Goal: Answer question/provide support: Share knowledge or assist other users

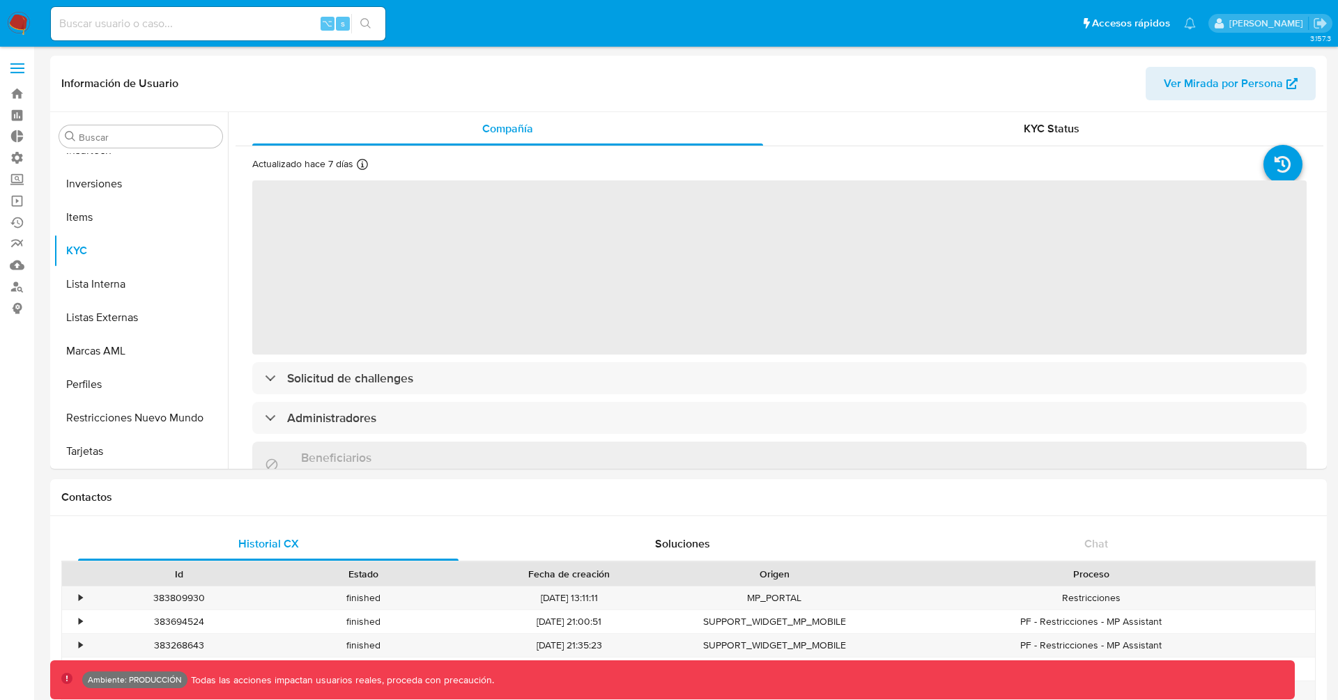
scroll to position [656, 0]
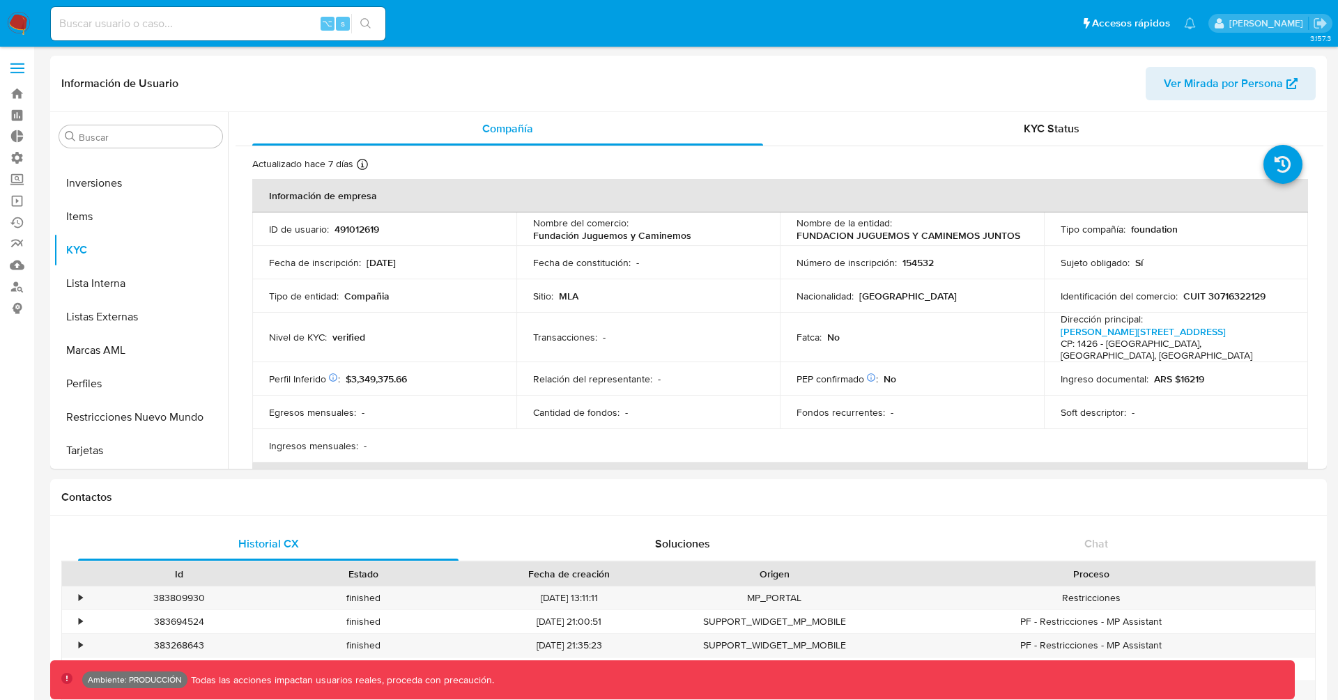
select select "10"
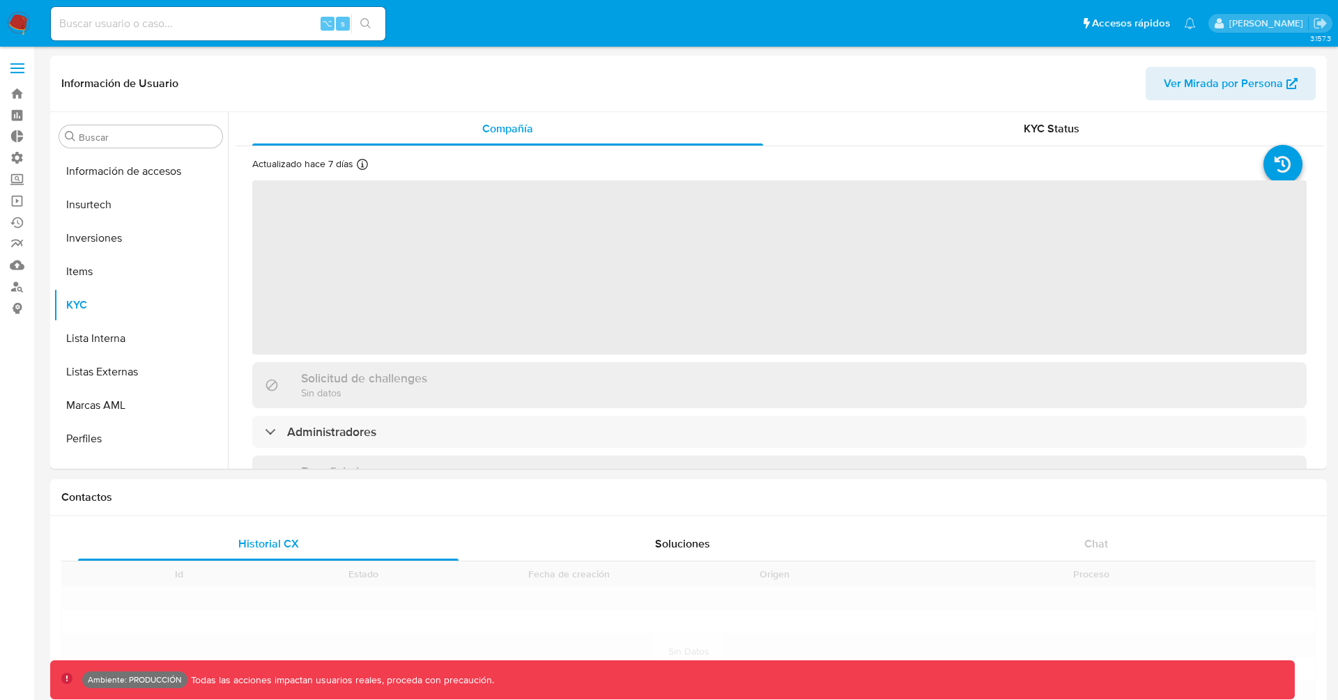
click at [183, 26] on input at bounding box center [218, 24] width 335 height 18
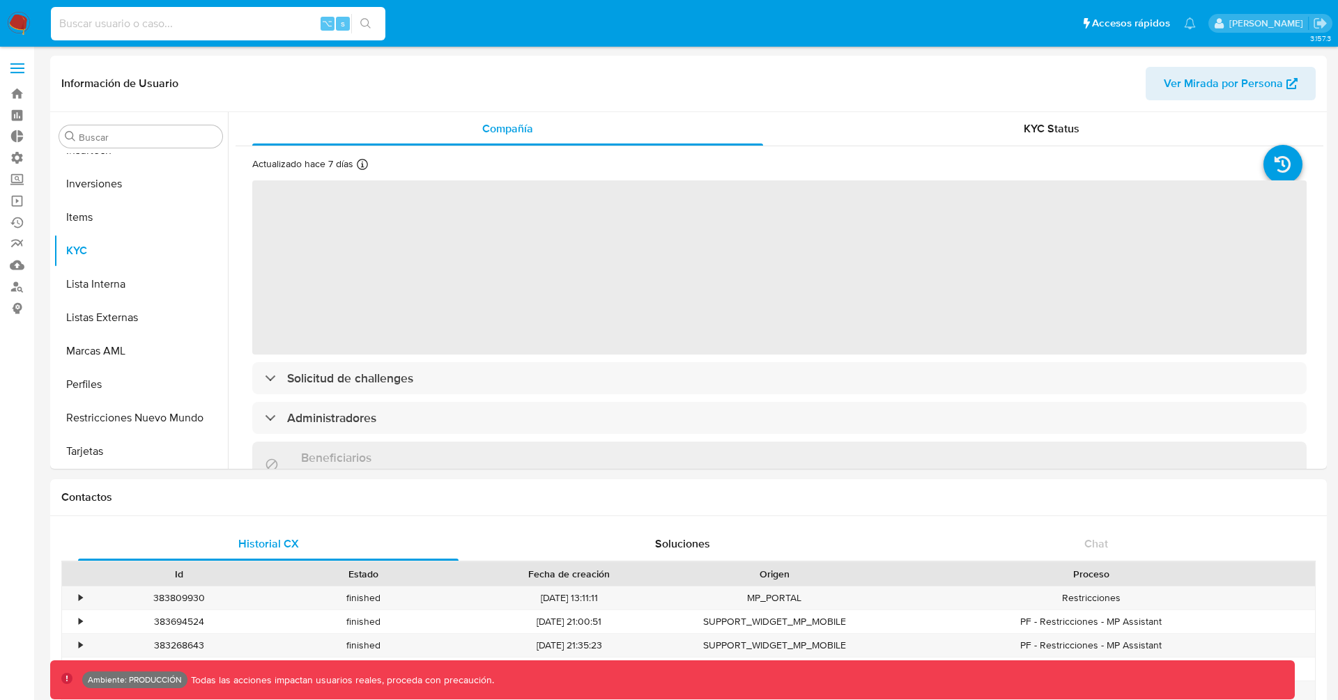
paste input "TQlZWzVhcCq2Pv9kwzIAXcuk"
type input "TQlZWzVhcCq2Pv9kwzIAXcuk"
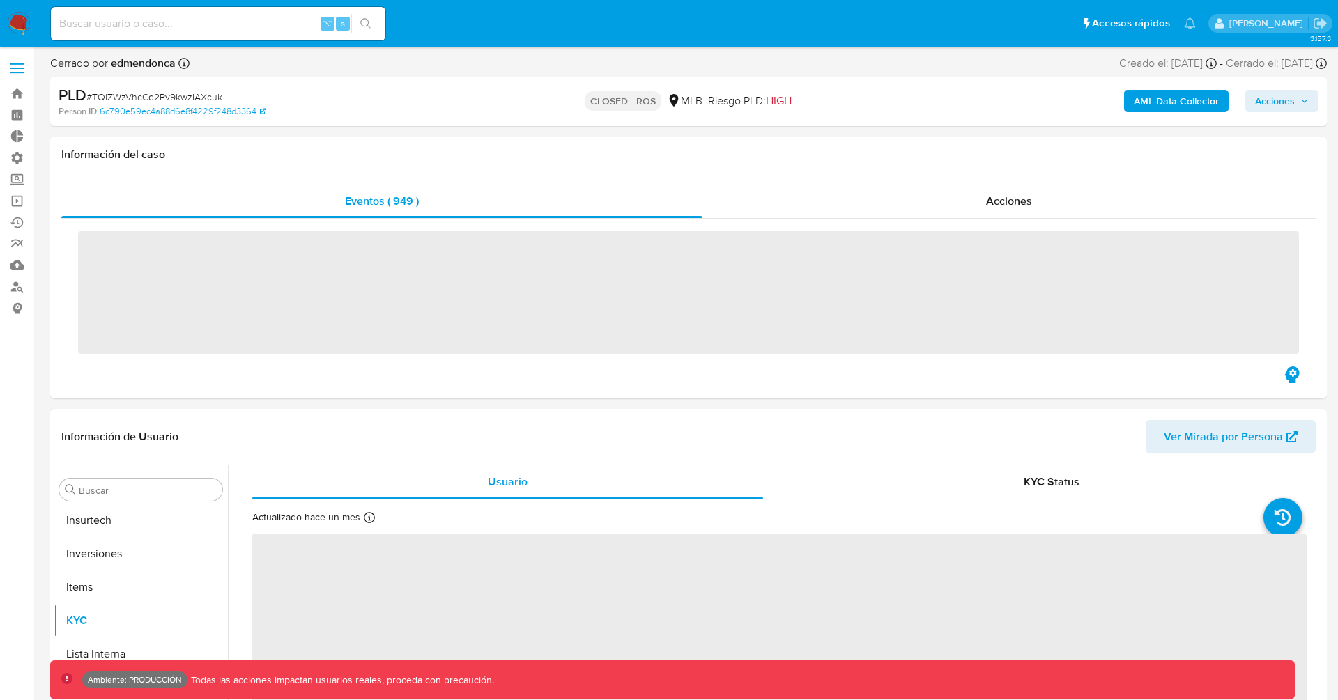
scroll to position [656, 0]
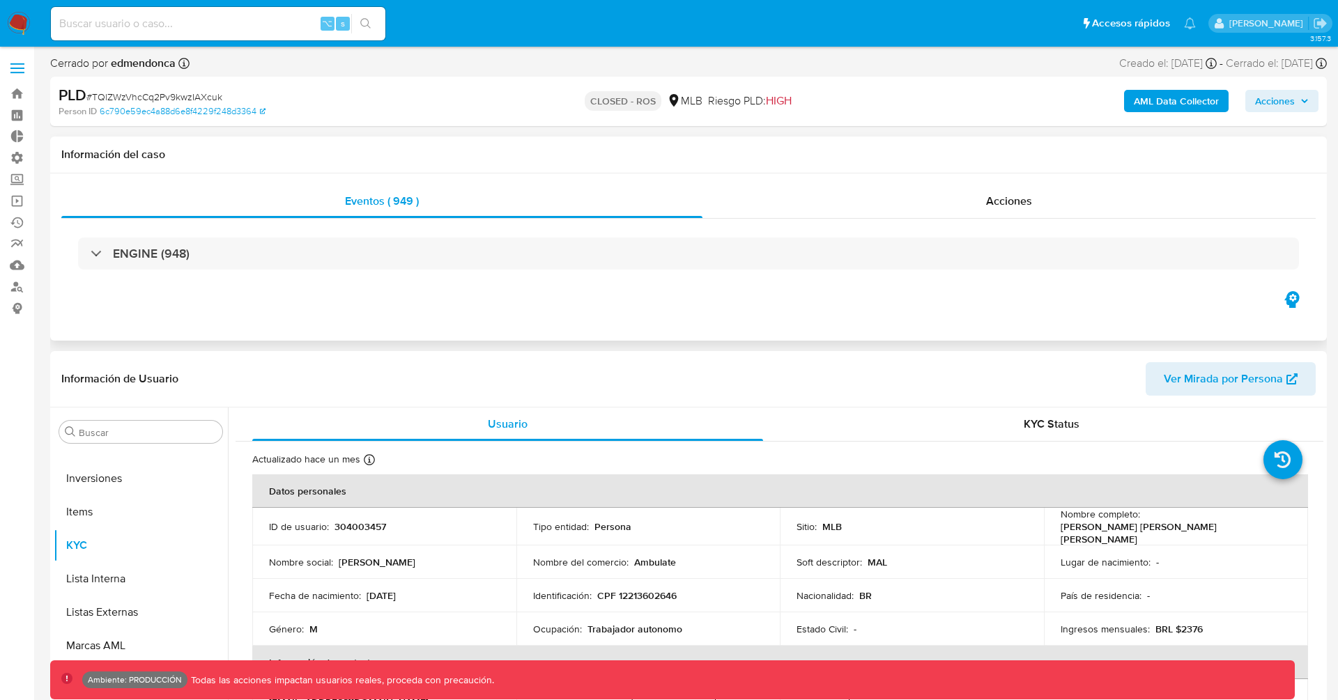
select select "10"
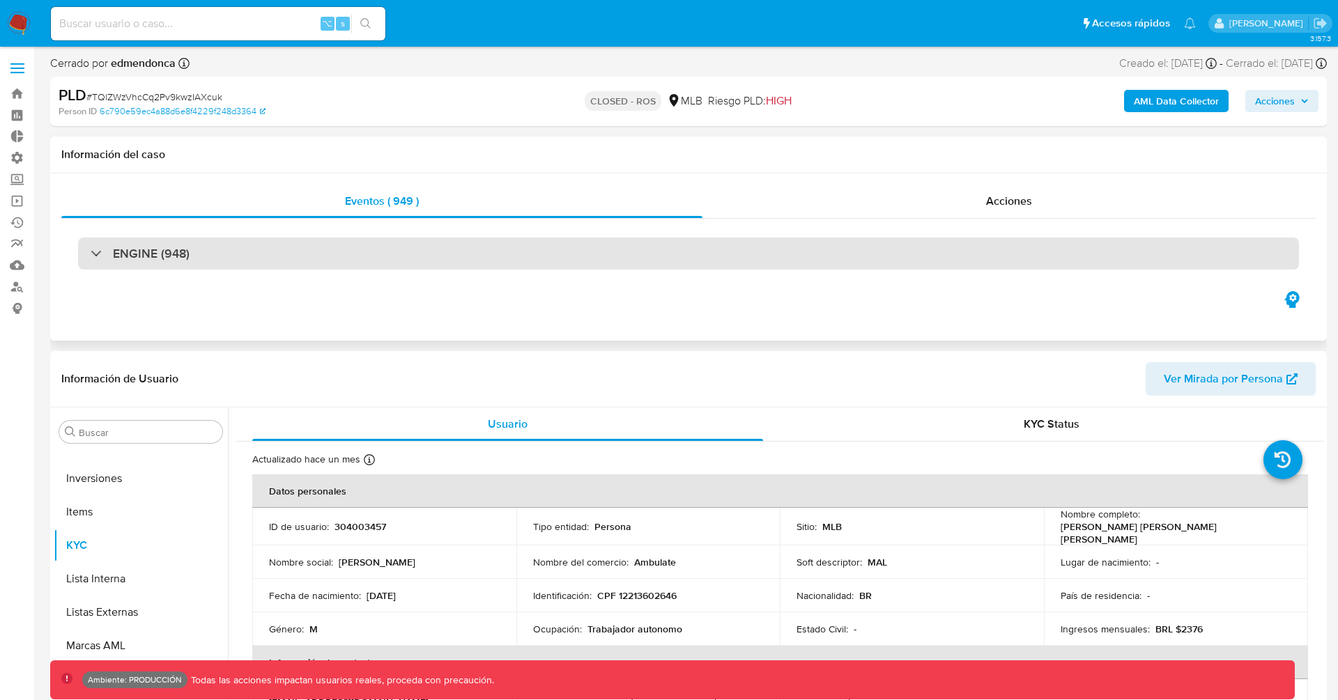
click at [304, 240] on div "ENGINE (948)" at bounding box center [688, 254] width 1221 height 32
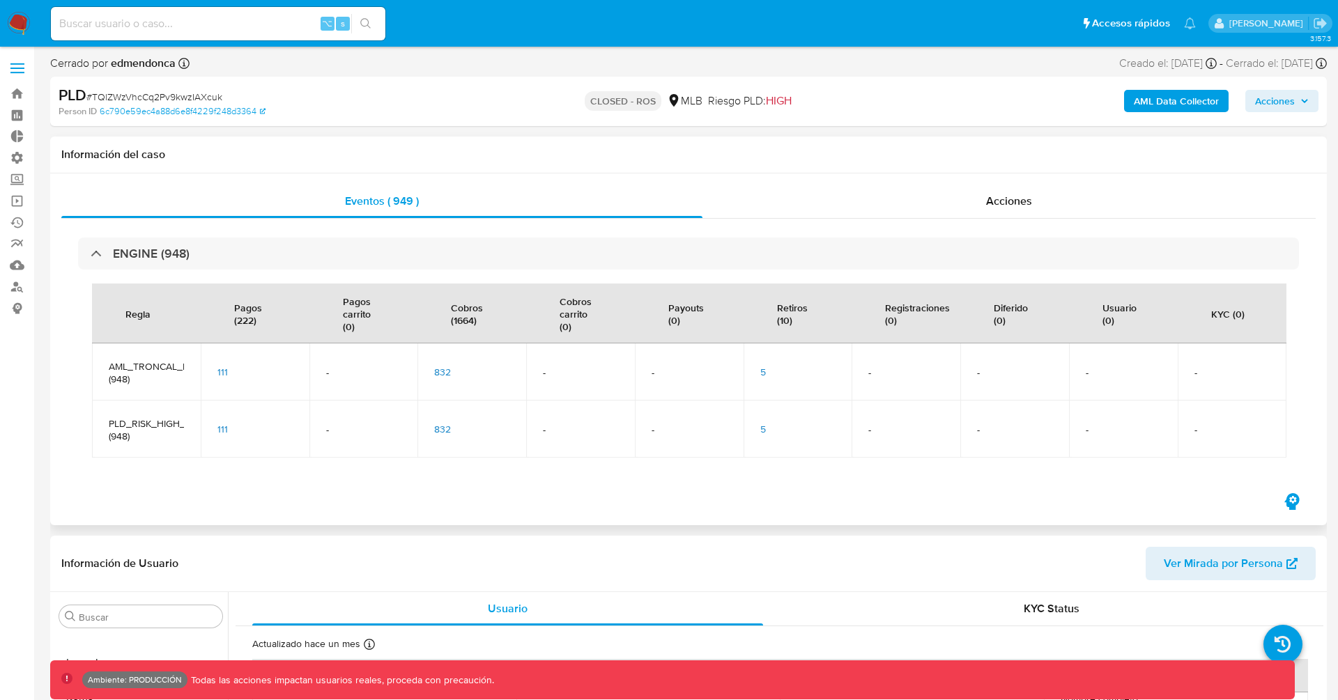
click at [443, 376] on span "832" at bounding box center [442, 372] width 17 height 14
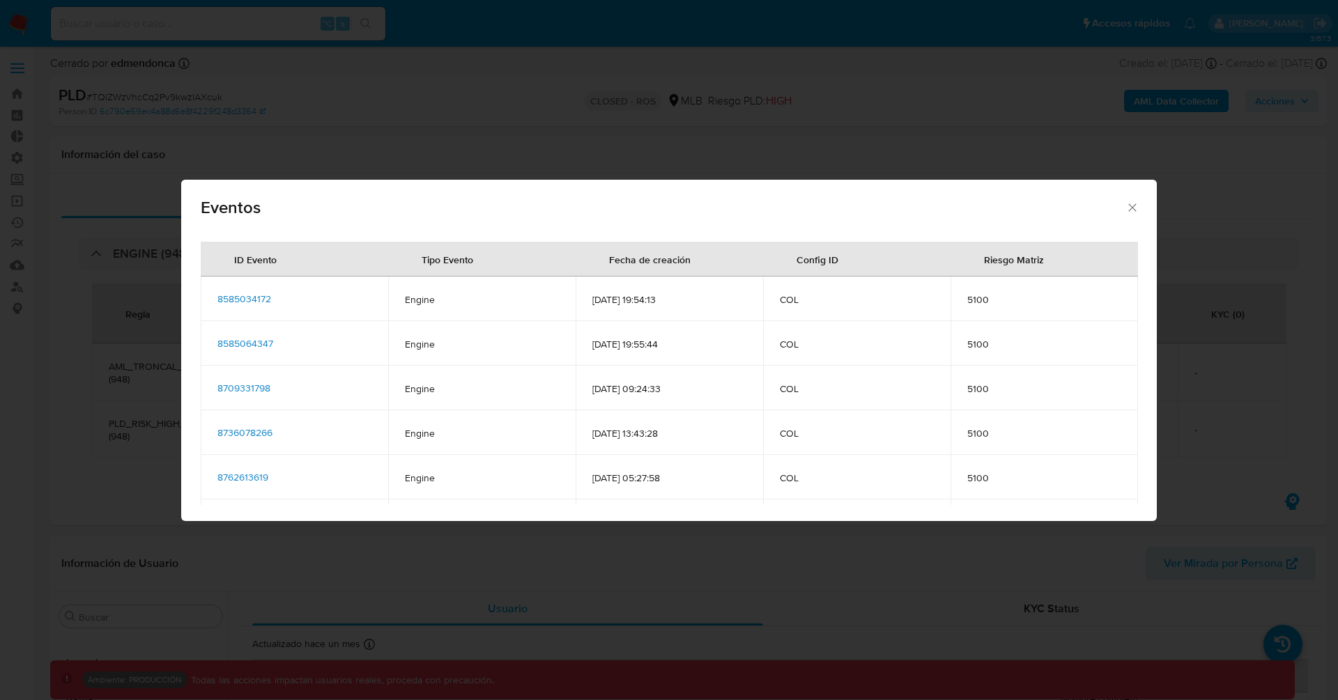
click at [1127, 205] on icon "Cerrar" at bounding box center [1132, 208] width 14 height 14
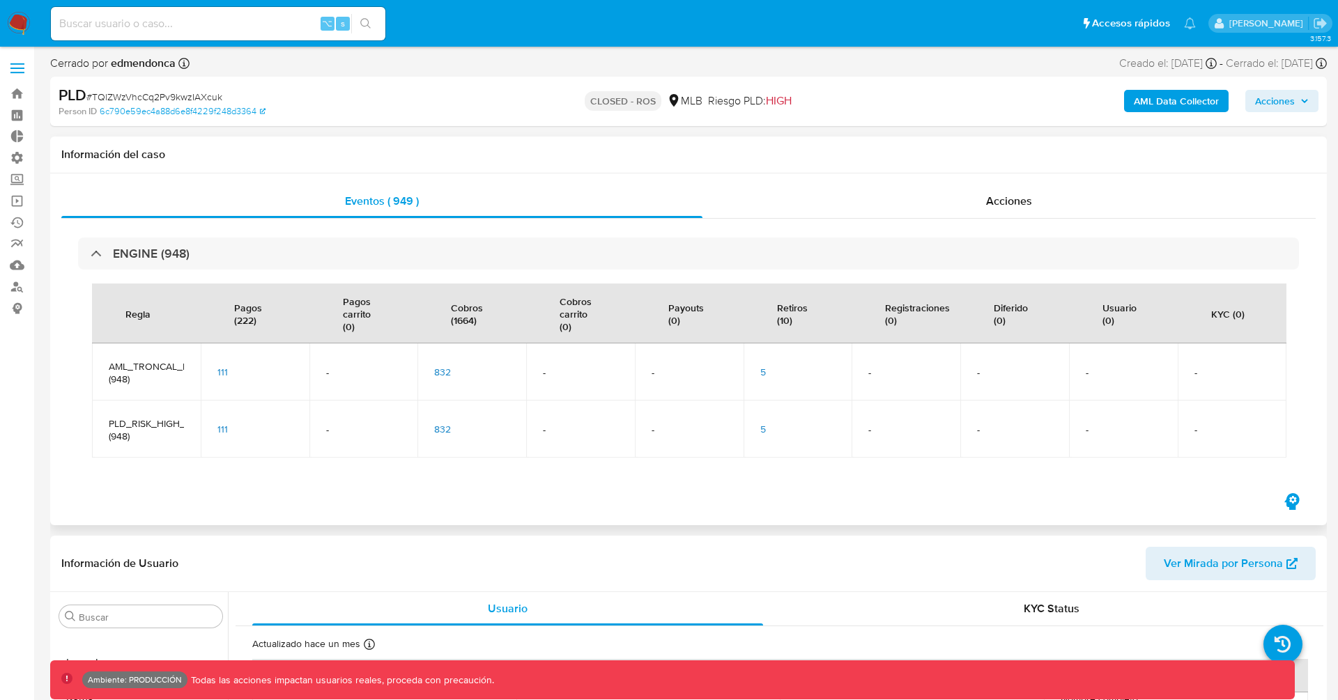
click at [764, 370] on span "5" at bounding box center [763, 372] width 6 height 14
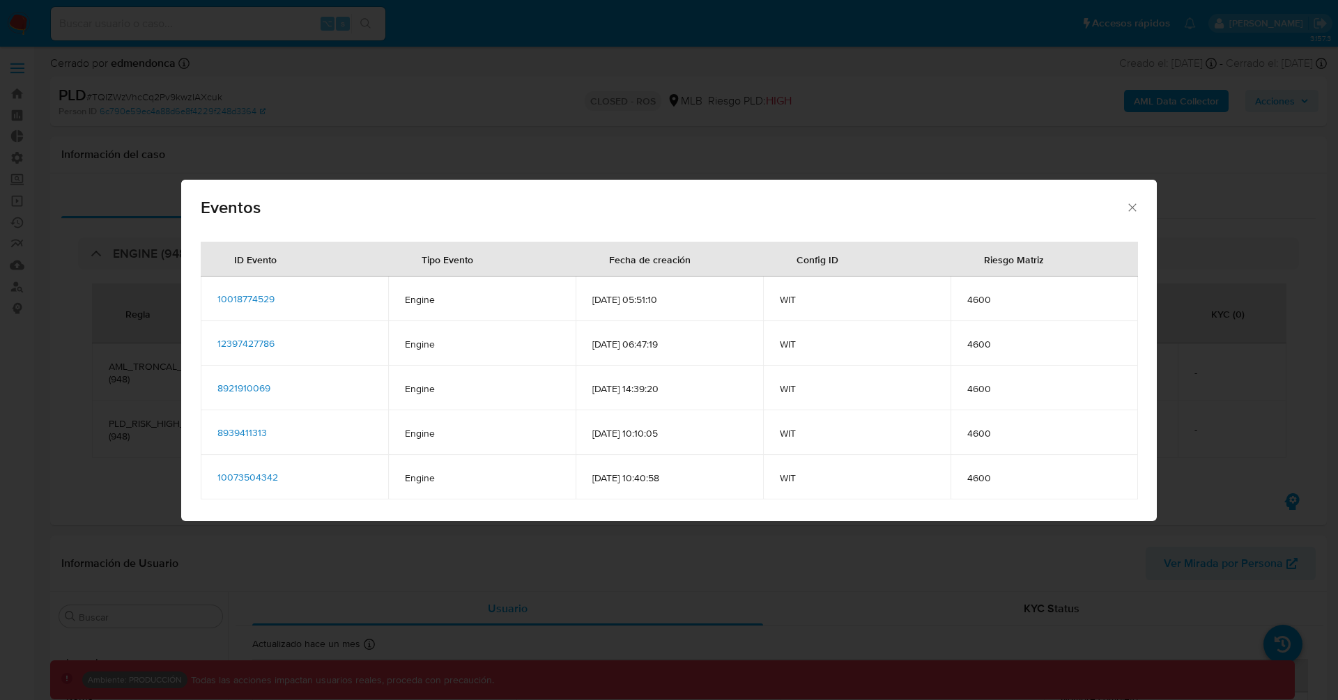
click at [1129, 214] on icon "Cerrar" at bounding box center [1132, 208] width 14 height 14
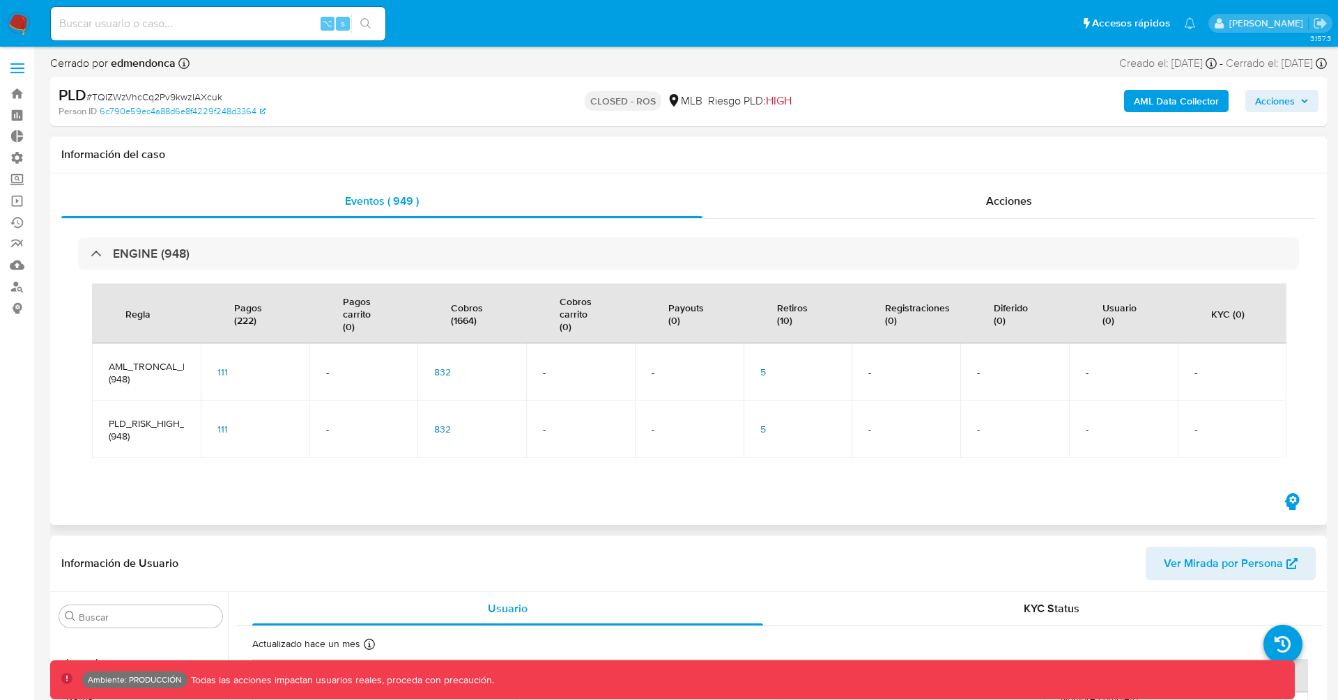
click at [217, 376] on span "111" at bounding box center [222, 372] width 10 height 14
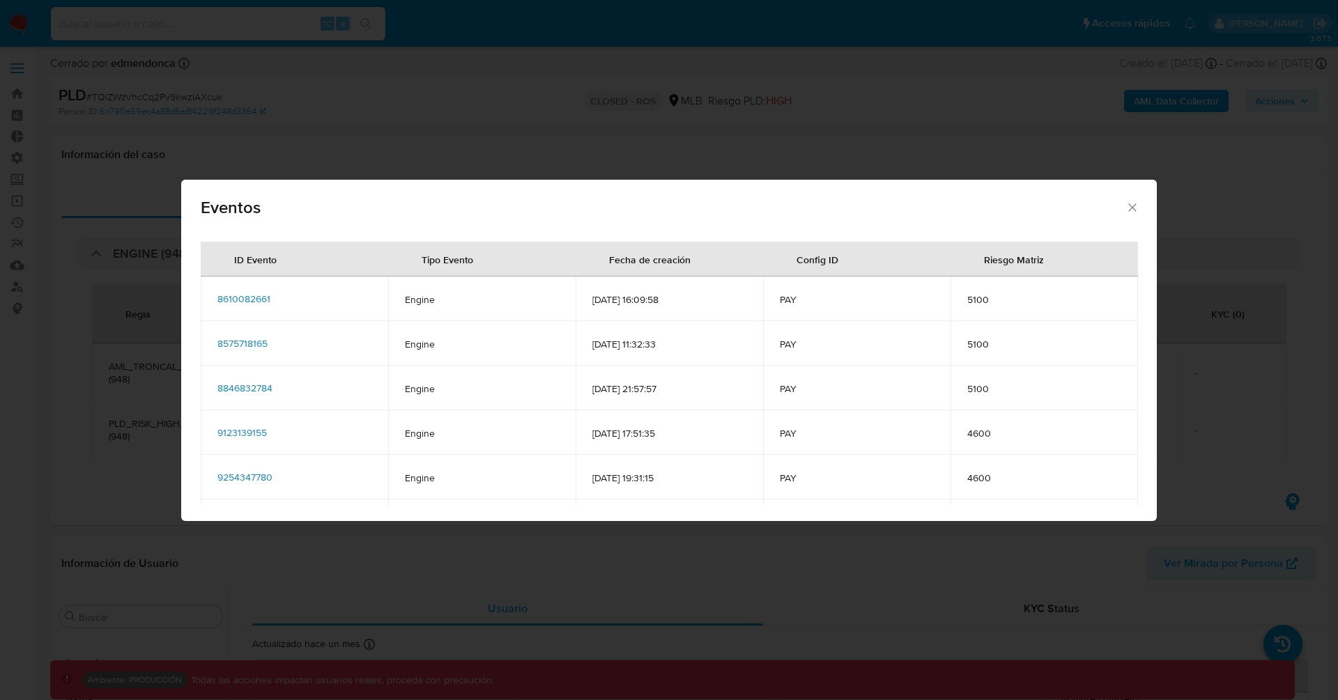
click at [1131, 210] on icon "Cerrar" at bounding box center [1132, 208] width 14 height 14
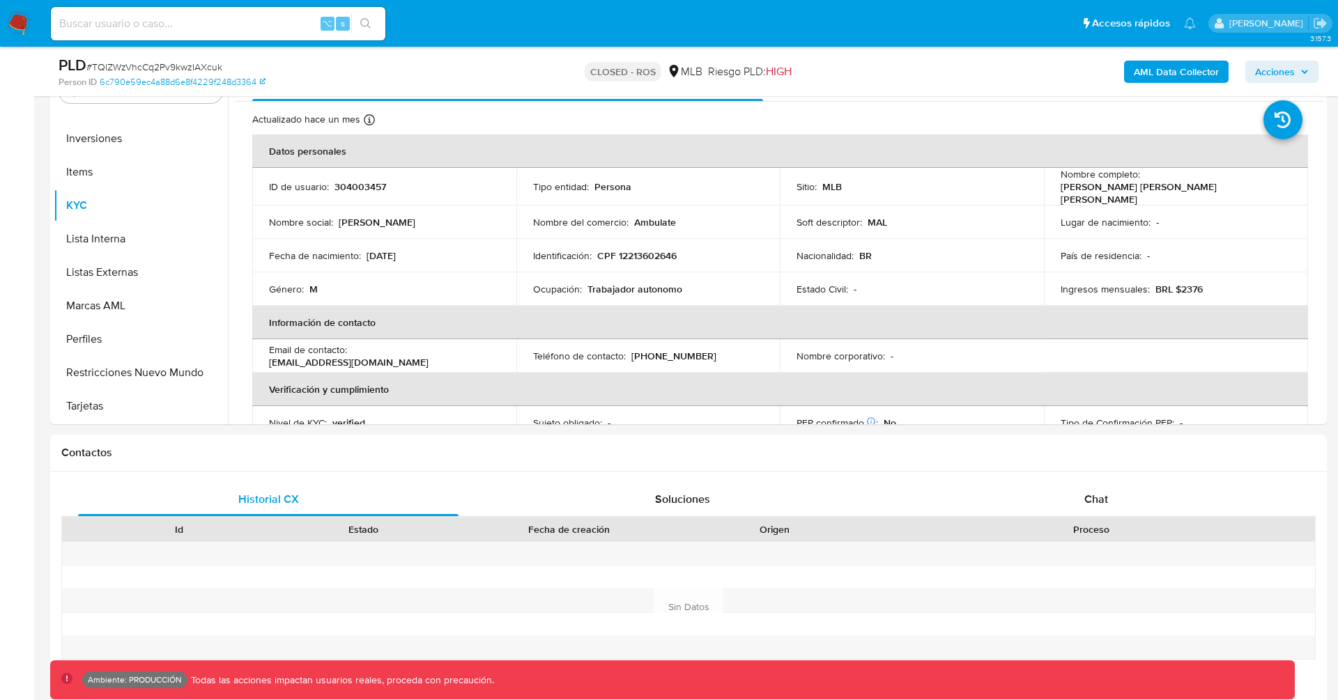
scroll to position [0, 0]
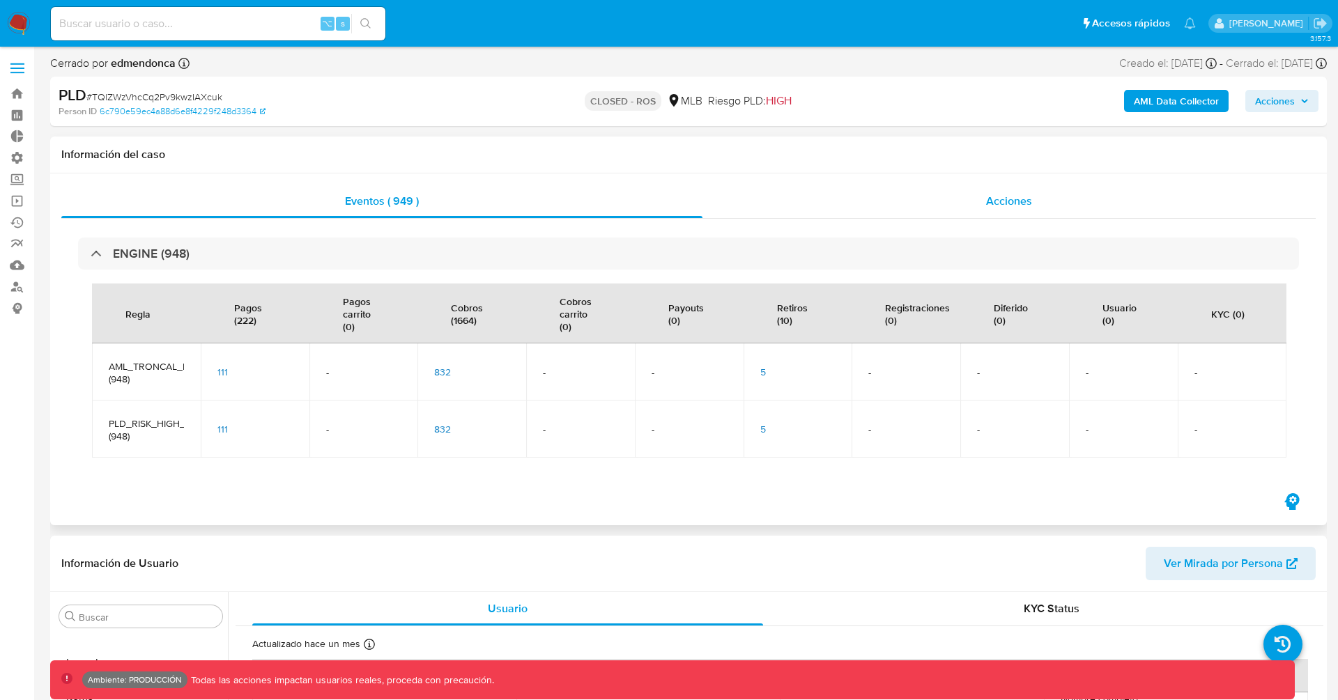
click at [1017, 197] on span "Acciones" at bounding box center [1009, 201] width 46 height 16
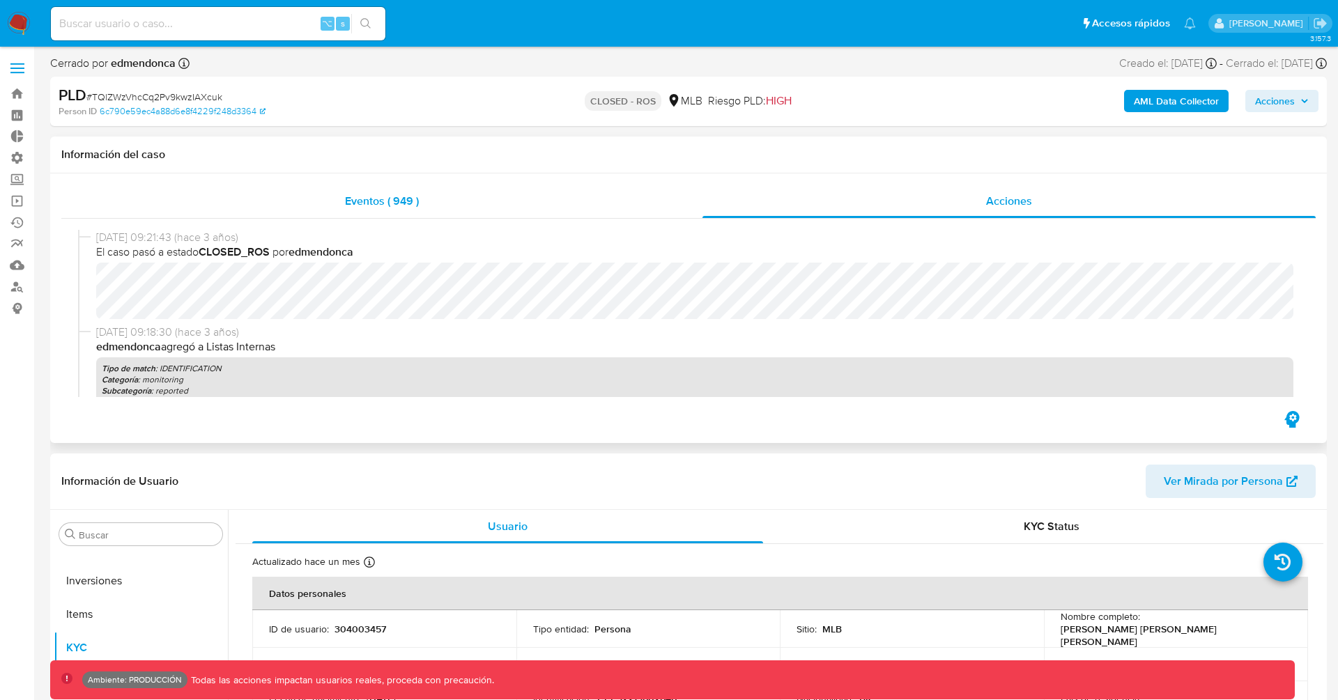
click at [379, 206] on span "Eventos ( 949 )" at bounding box center [382, 201] width 74 height 16
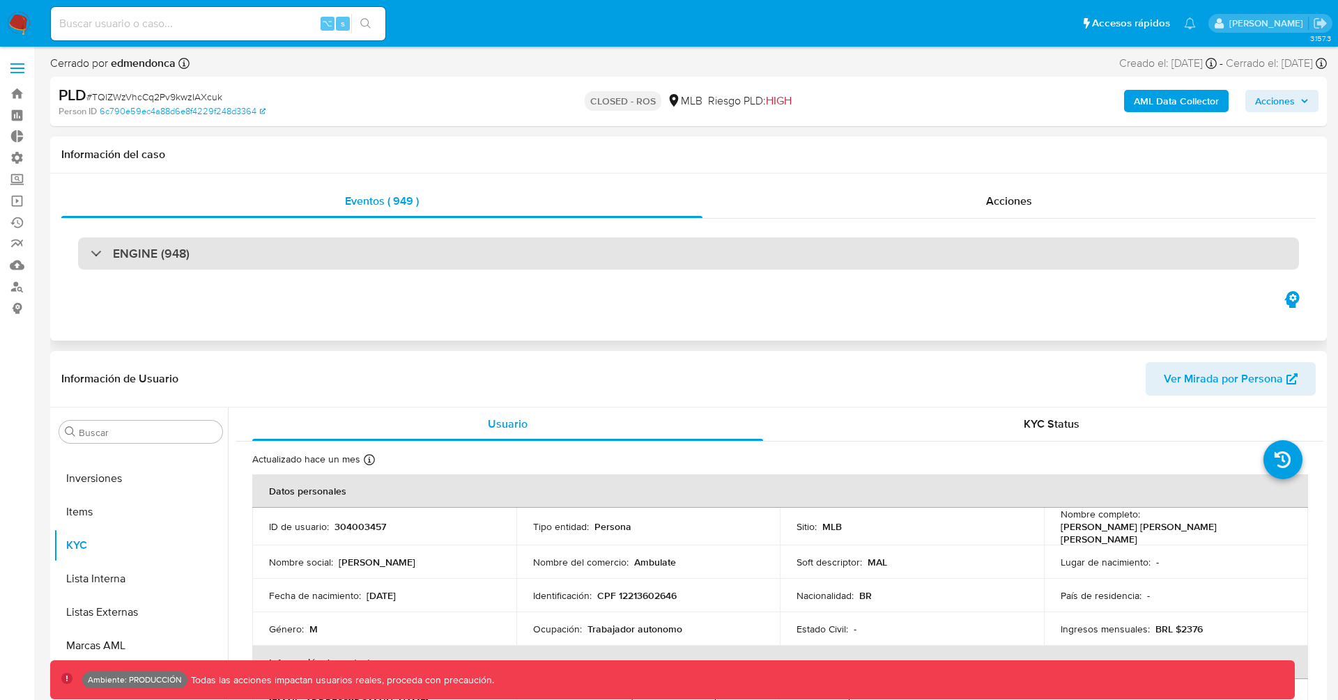
click at [91, 256] on div "ENGINE (948)" at bounding box center [140, 253] width 99 height 15
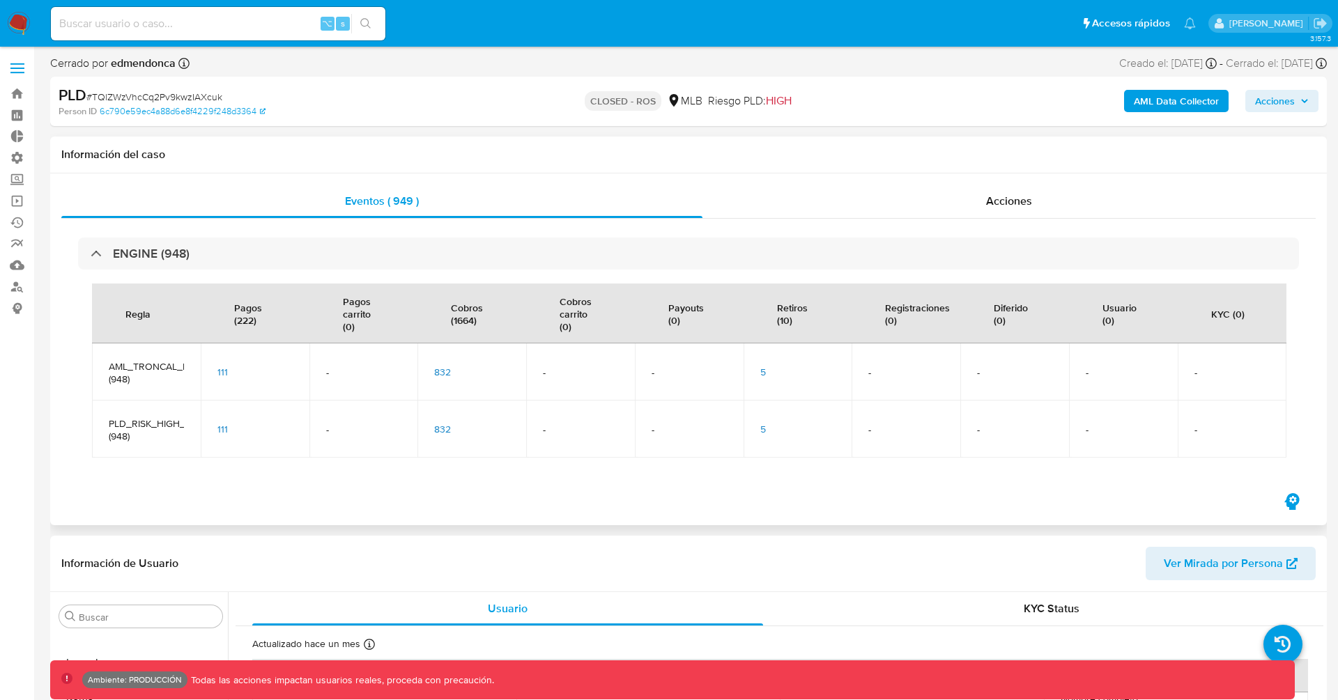
click at [126, 367] on span "AML_TRONCAL_FONDEOS_TX (948)" at bounding box center [146, 372] width 75 height 25
click at [226, 368] on span "111" at bounding box center [222, 372] width 10 height 14
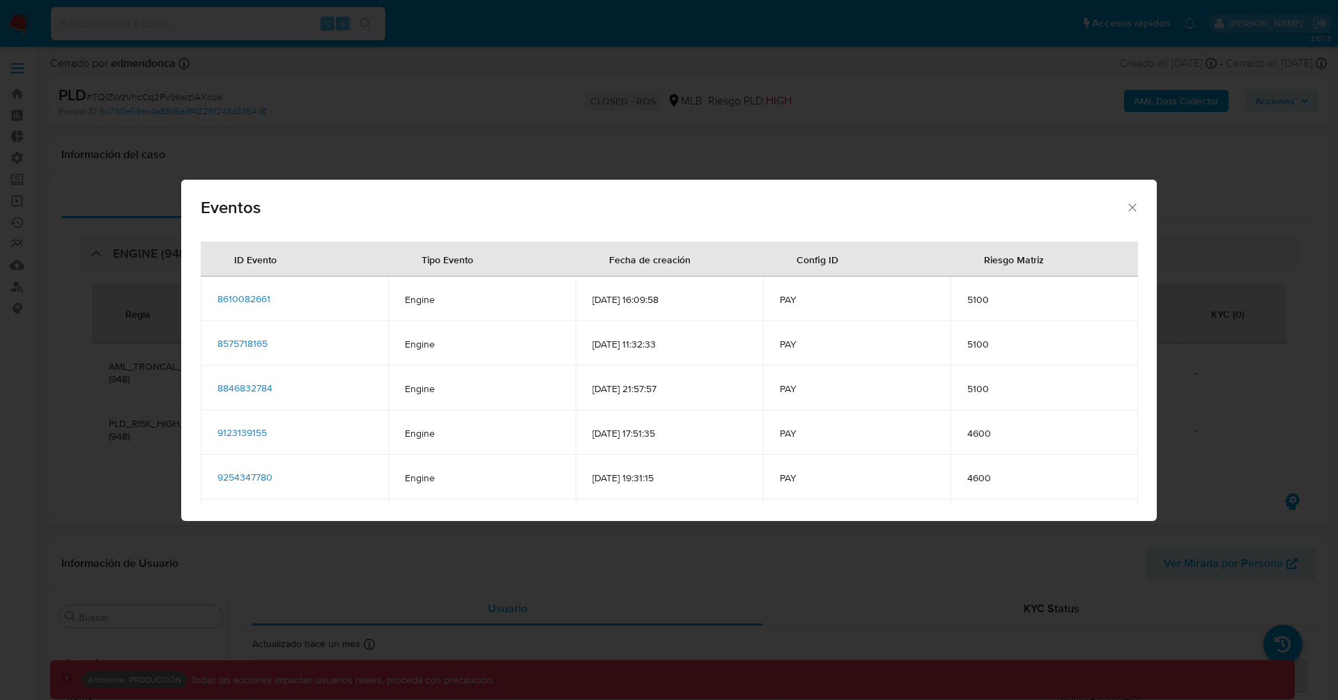
click at [257, 299] on span "8610082661" at bounding box center [243, 299] width 53 height 14
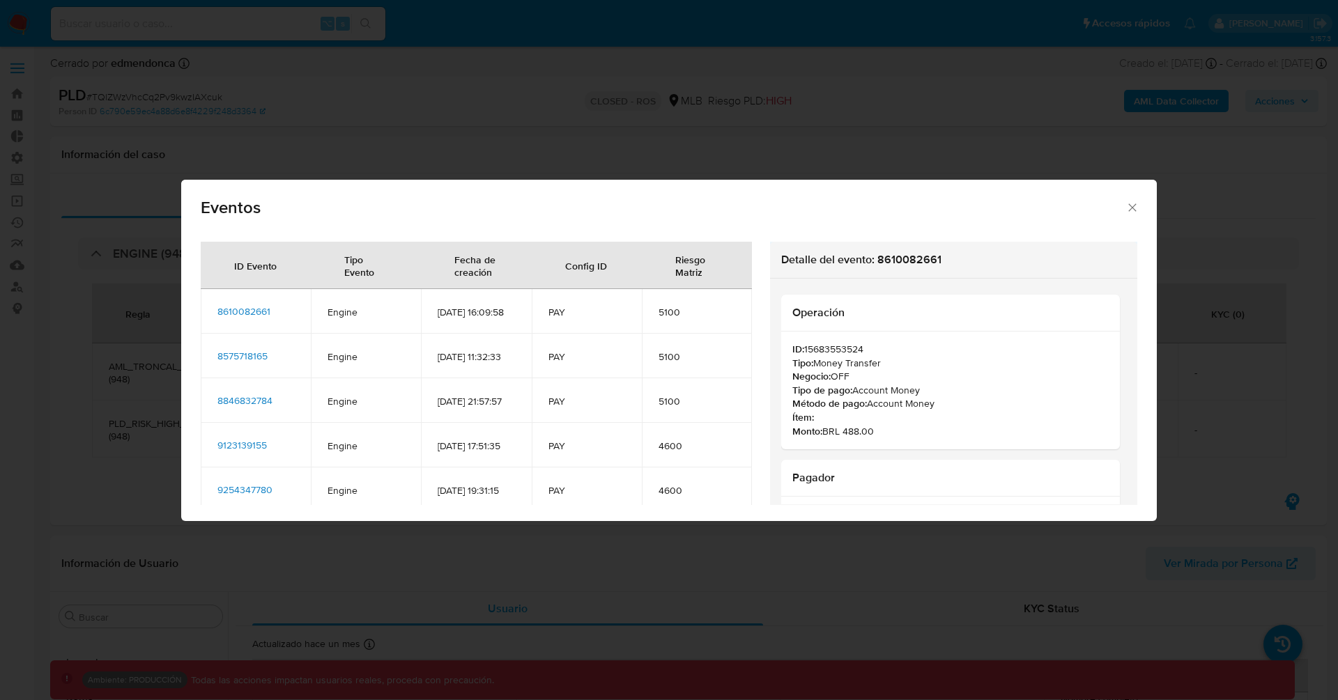
scroll to position [171, 0]
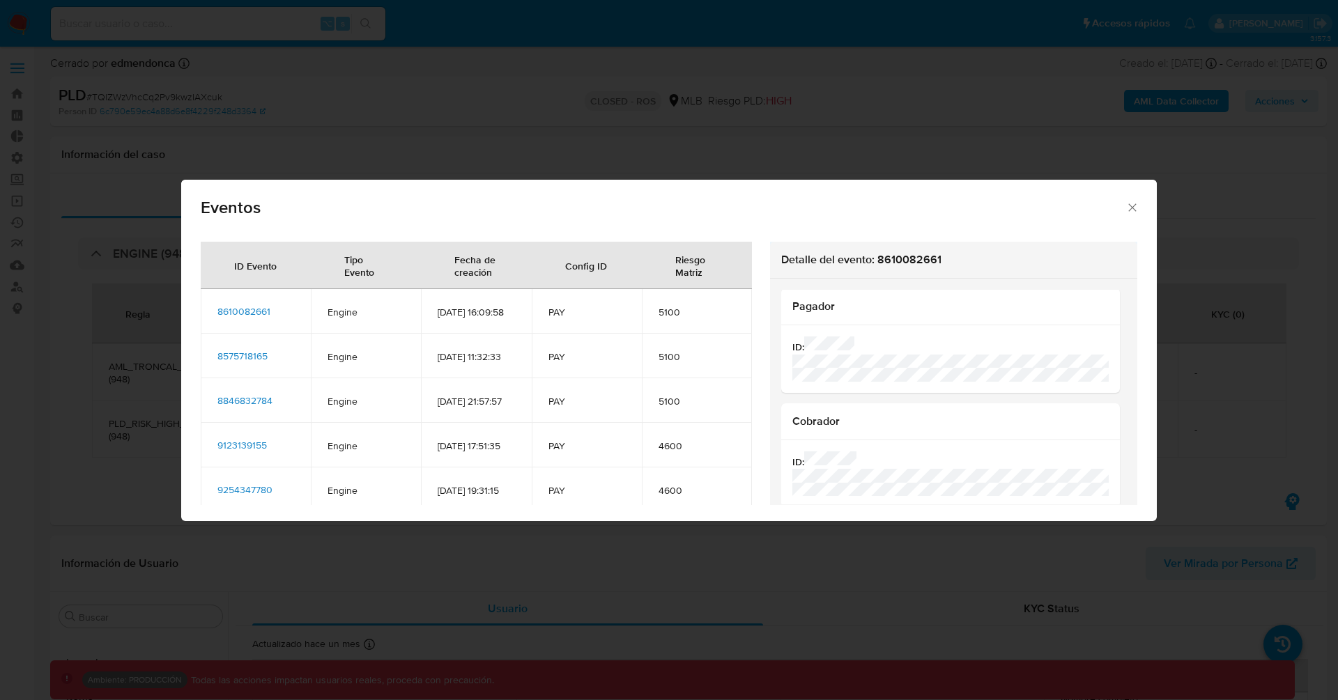
click at [230, 363] on span "8575718165" at bounding box center [242, 356] width 50 height 14
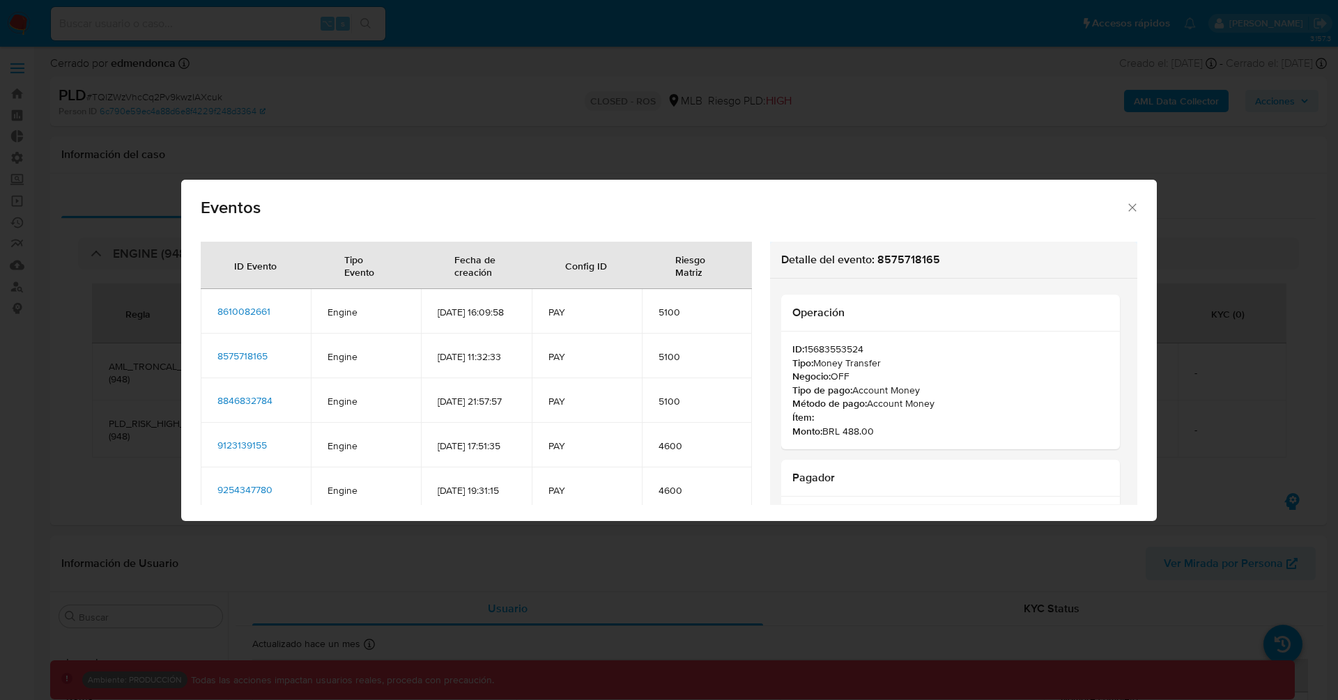
click at [240, 408] on span "8846832784" at bounding box center [244, 401] width 55 height 14
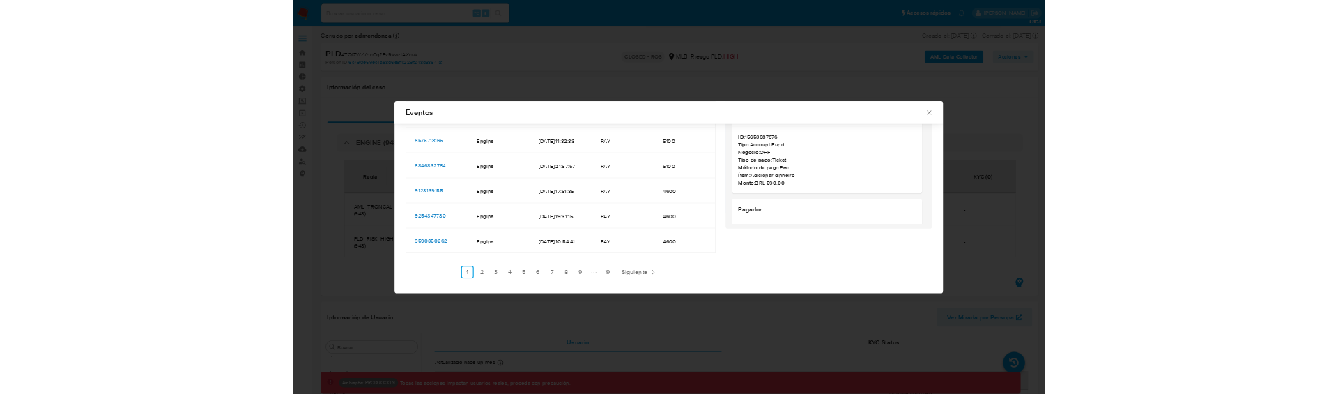
scroll to position [0, 0]
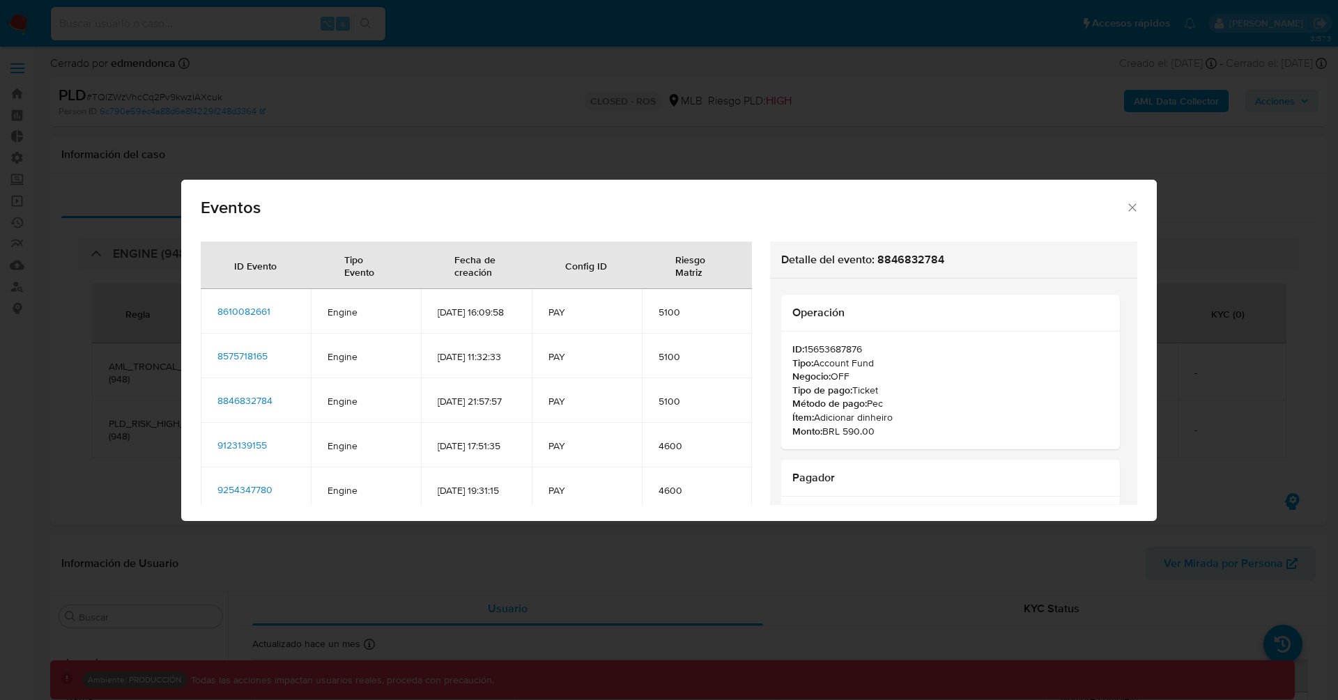
click at [1130, 208] on icon "Cerrar" at bounding box center [1132, 208] width 14 height 14
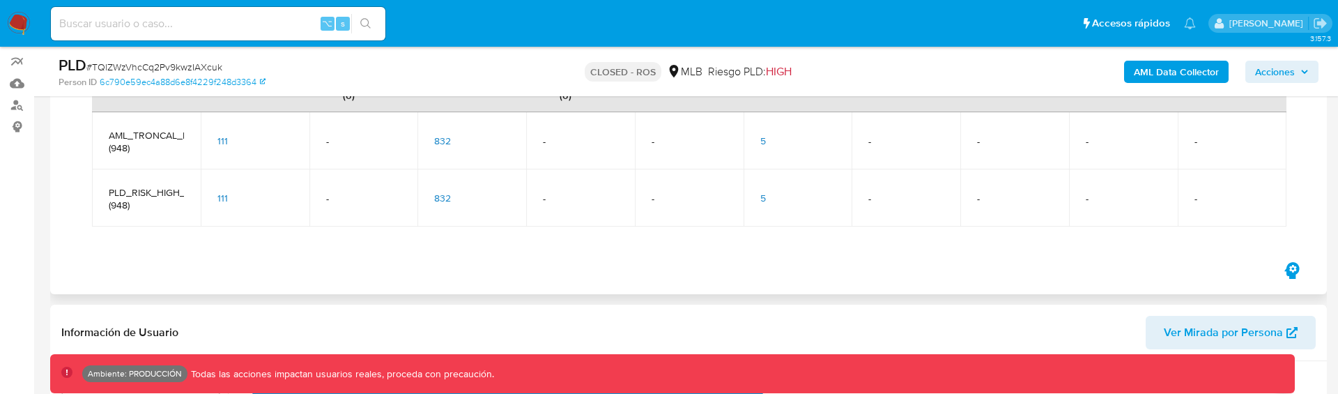
scroll to position [165, 0]
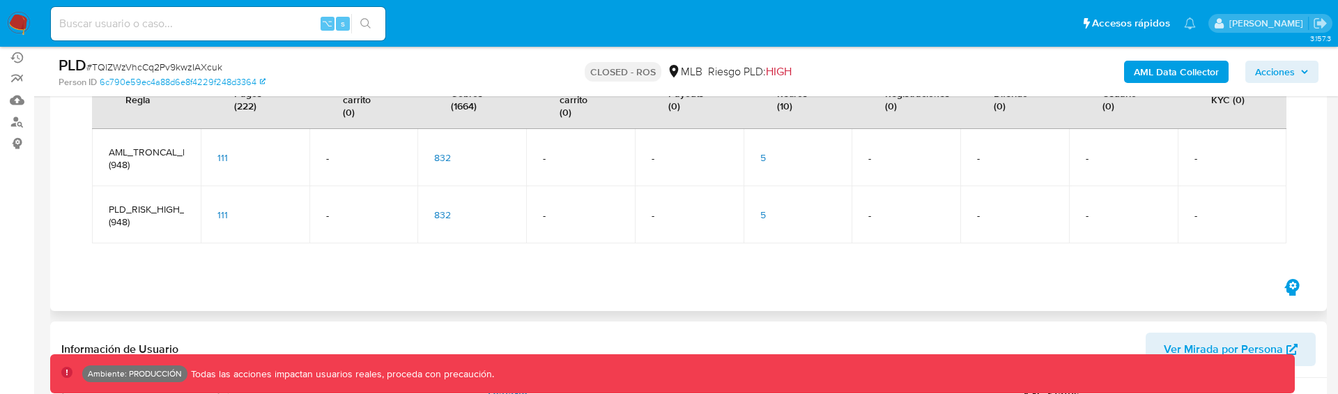
click at [224, 157] on span "111" at bounding box center [222, 158] width 10 height 14
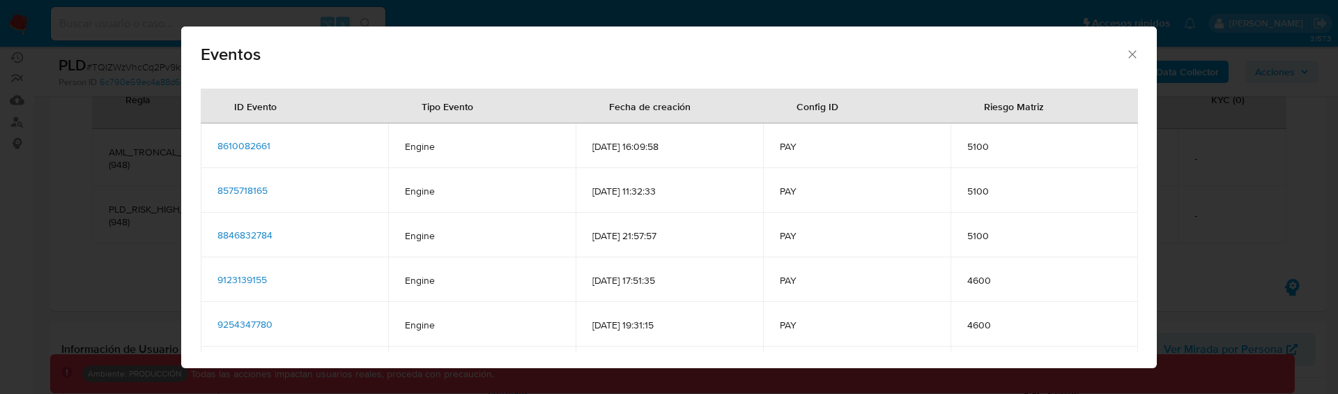
click at [245, 146] on span "8610082661" at bounding box center [243, 146] width 53 height 14
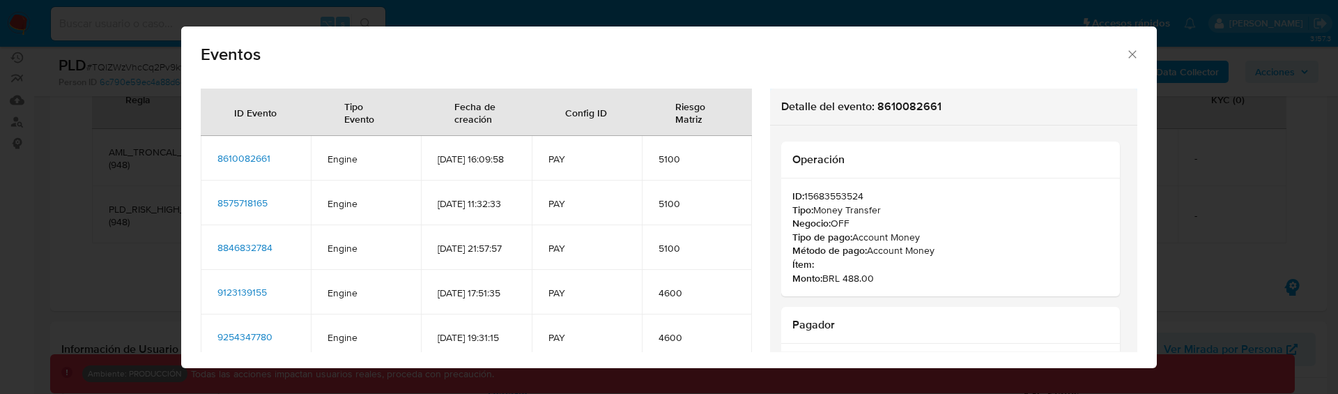
click at [252, 254] on span "8846832784" at bounding box center [244, 247] width 55 height 14
drag, startPoint x: 813, startPoint y: 262, endPoint x: 1006, endPoint y: 263, distance: 193.0
click at [1006, 263] on p "Ítem: Pagamento de parcelas de Mercado Crédito" at bounding box center [950, 265] width 316 height 14
drag, startPoint x: 1006, startPoint y: 263, endPoint x: 998, endPoint y: 264, distance: 7.8
click at [998, 264] on p "Ítem: Pagamento de parcelas de Mercado Crédito" at bounding box center [950, 265] width 316 height 14
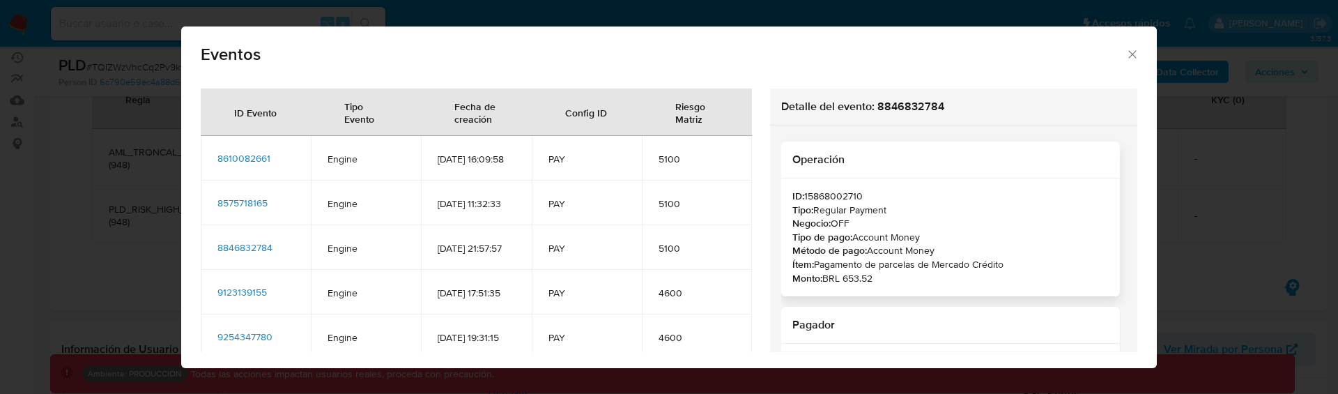
copy p "Ítem: Pagamento de parcelas de Mercado Crédit"
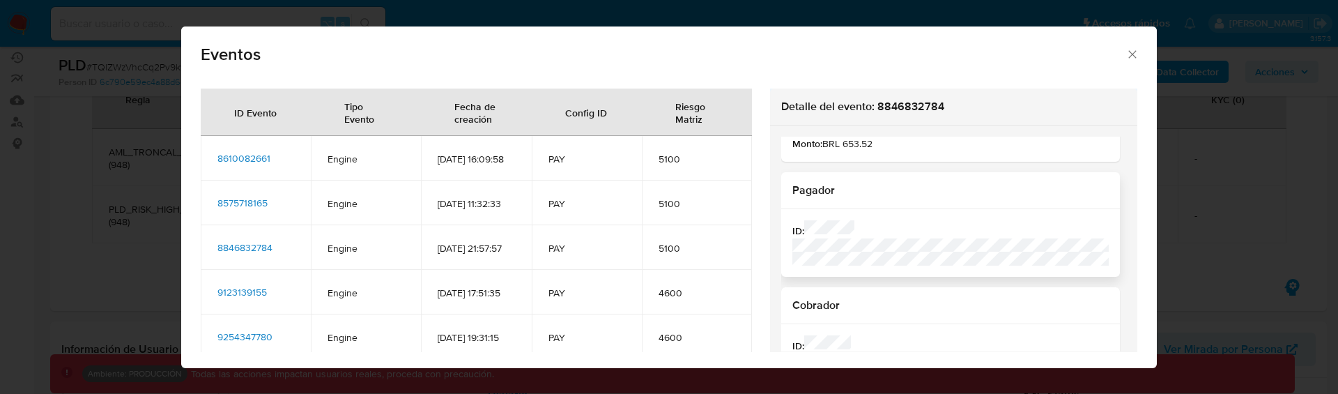
scroll to position [0, 0]
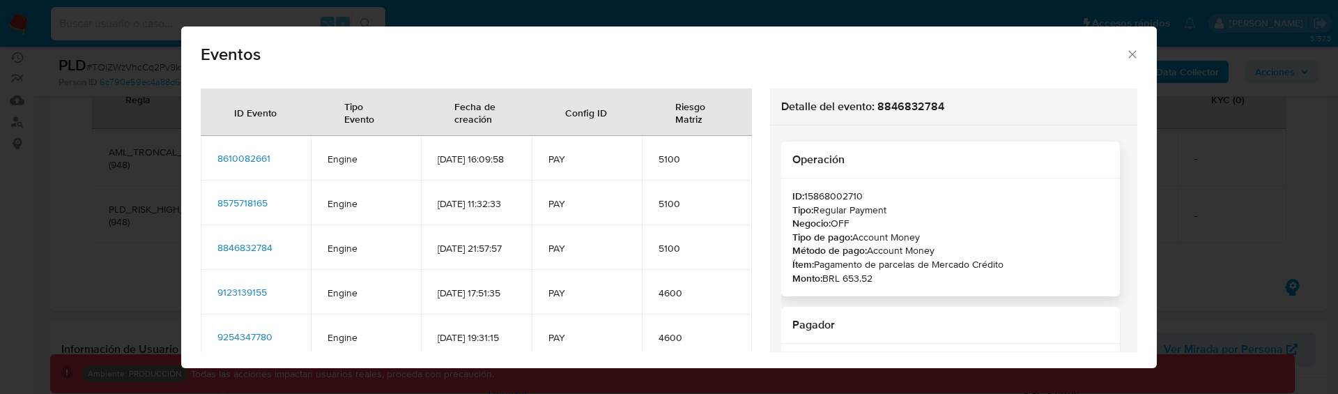
click at [944, 239] on p "Tipo de pago: Account Money" at bounding box center [950, 238] width 316 height 14
click at [254, 254] on span "8846832784" at bounding box center [244, 247] width 55 height 14
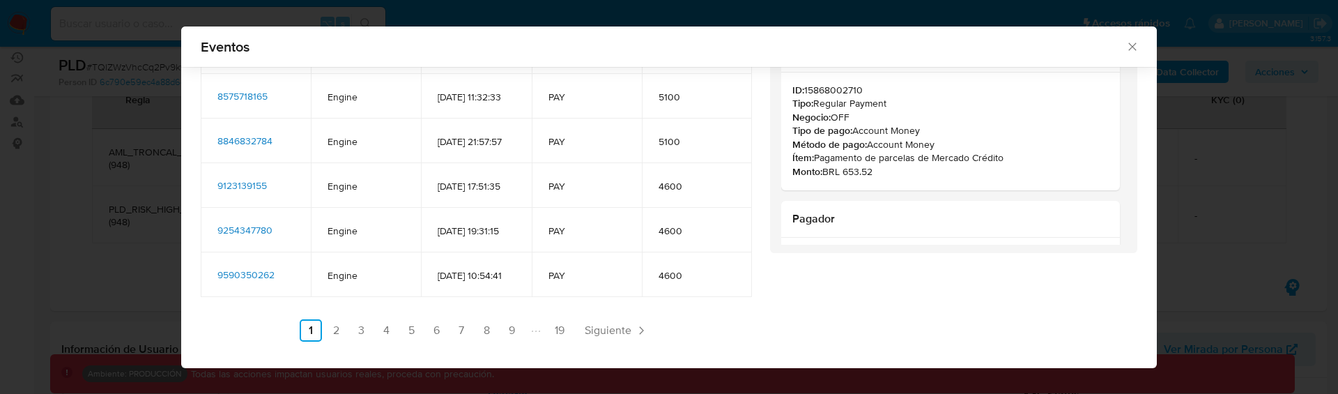
scroll to position [171, 0]
click at [257, 268] on span "9590350262" at bounding box center [245, 275] width 57 height 14
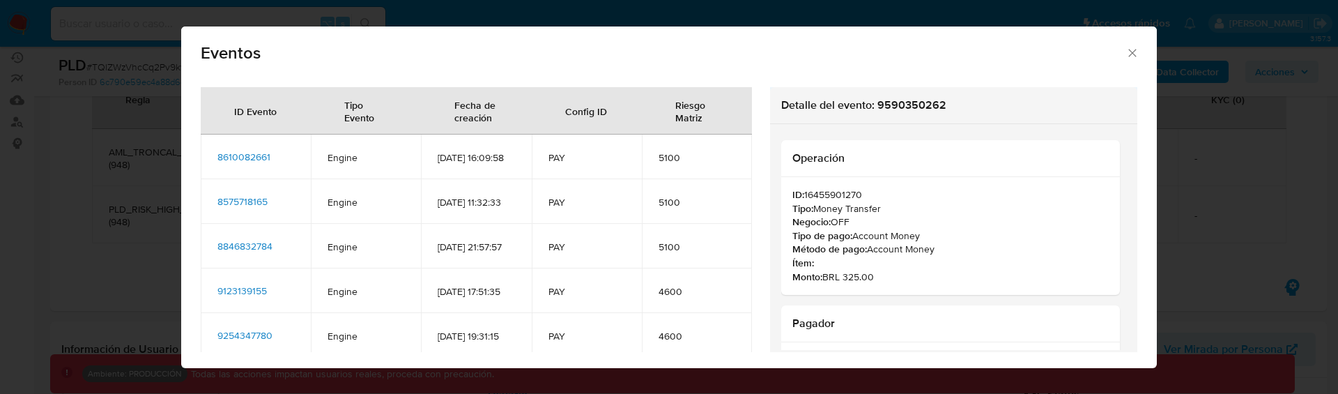
scroll to position [0, 0]
click at [265, 165] on span "8610082661" at bounding box center [243, 158] width 53 height 14
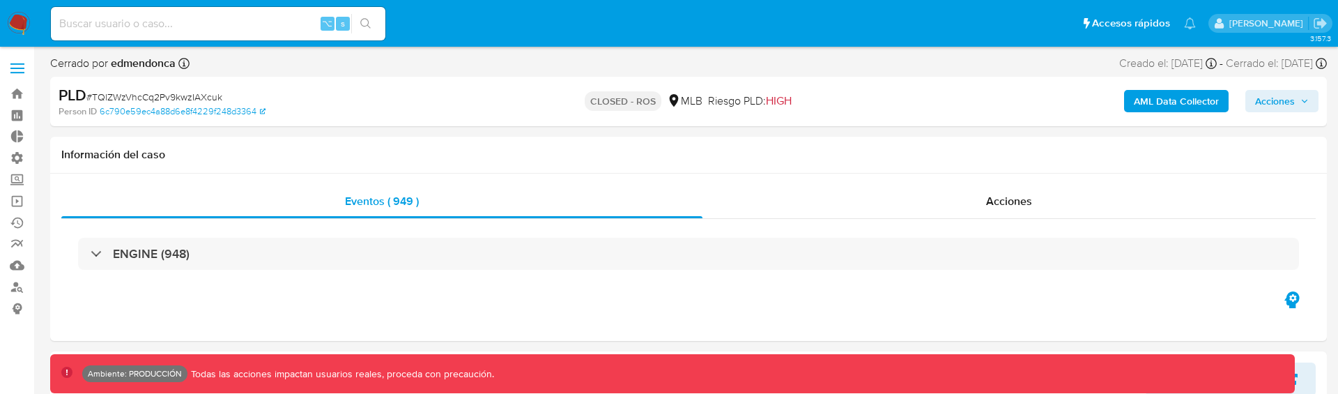
scroll to position [656, 0]
select select "10"
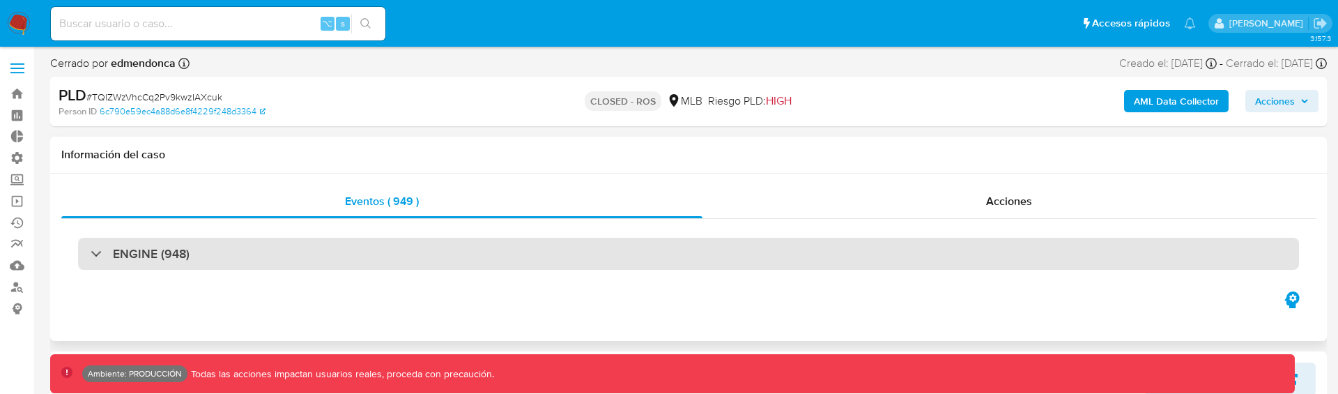
click at [147, 242] on div "ENGINE (948)" at bounding box center [688, 254] width 1221 height 32
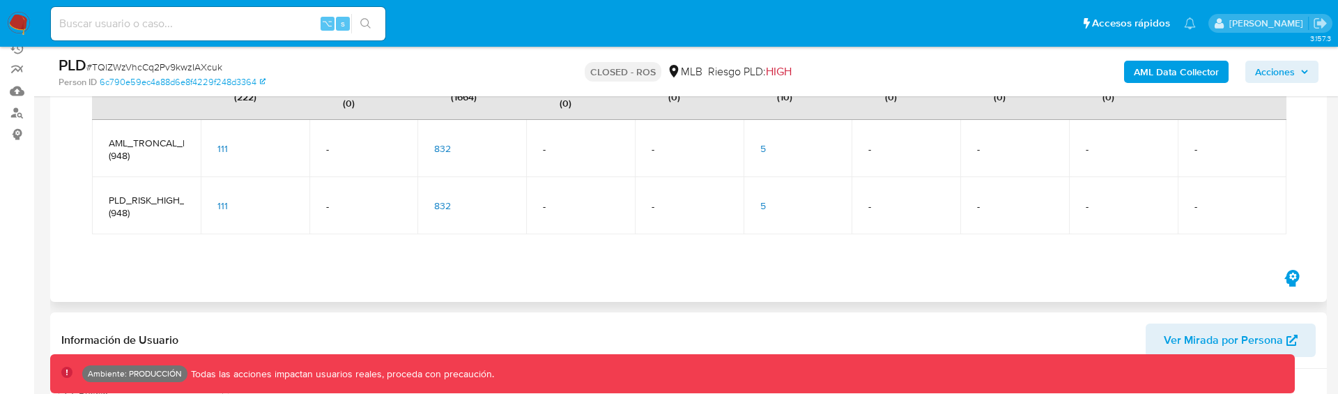
scroll to position [178, 0]
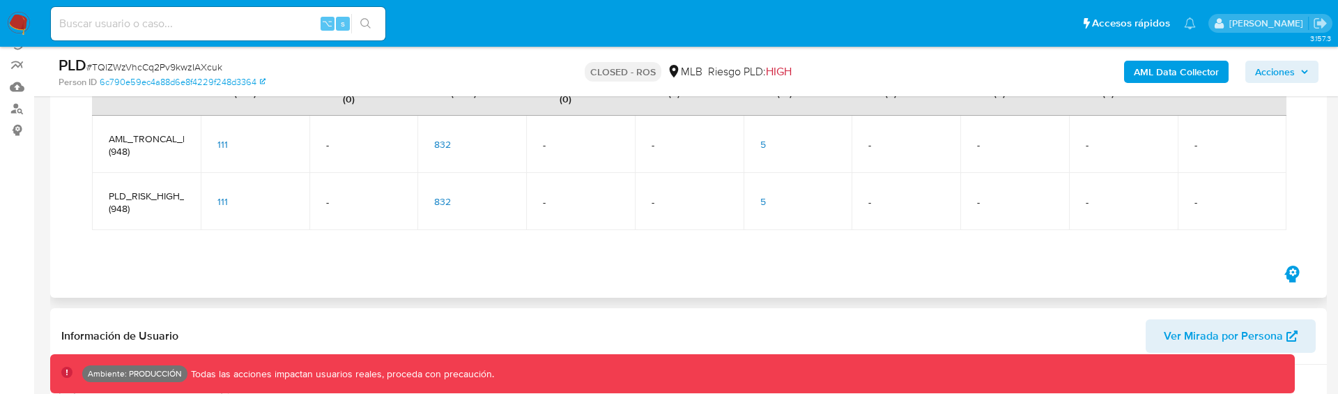
click at [224, 202] on span "111" at bounding box center [222, 201] width 10 height 14
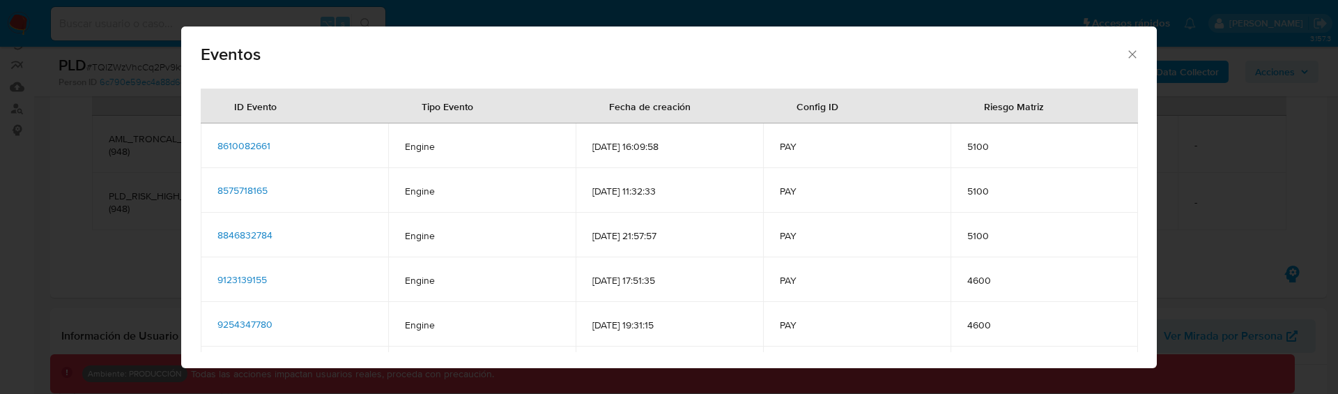
click at [263, 233] on span "8846832784" at bounding box center [244, 235] width 55 height 14
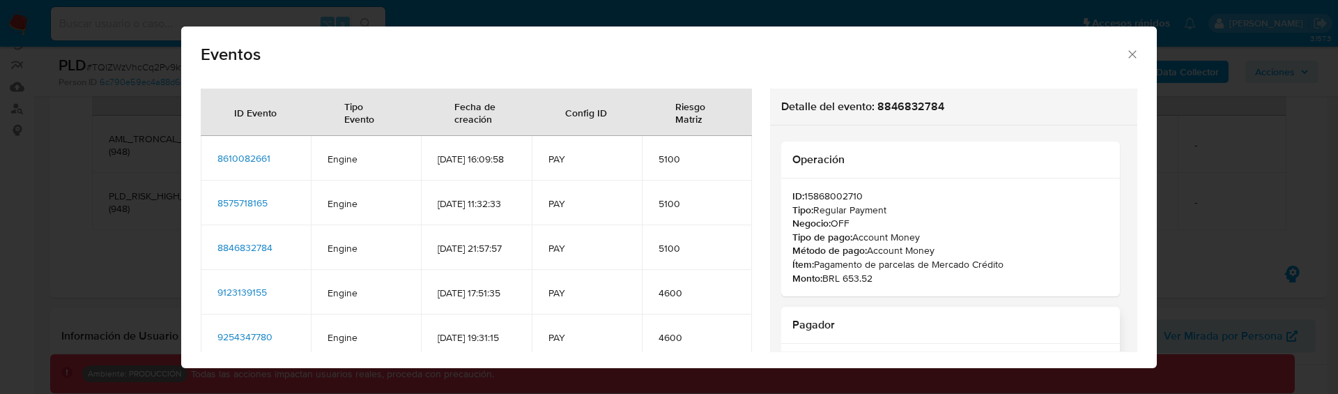
scroll to position [171, 0]
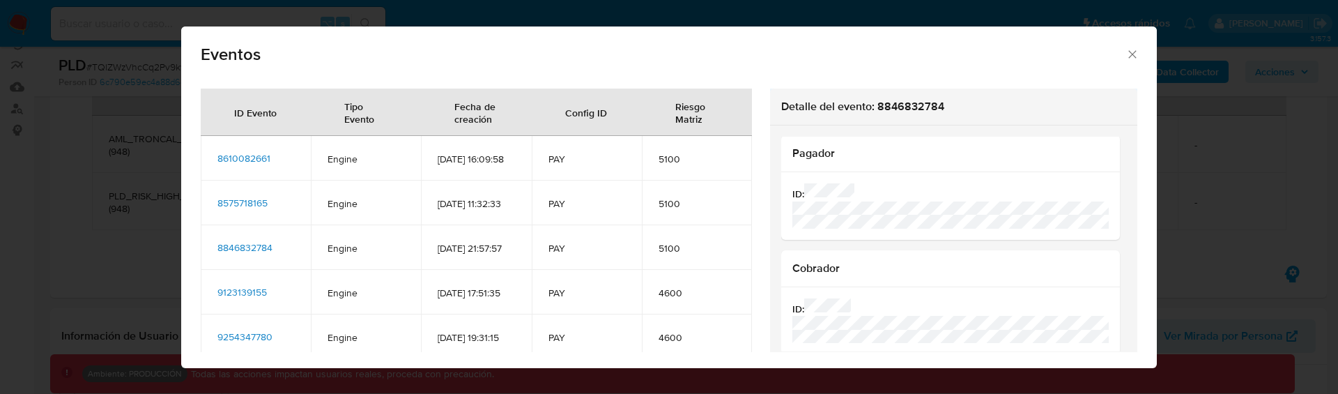
click at [249, 210] on span "8575718165" at bounding box center [242, 203] width 50 height 14
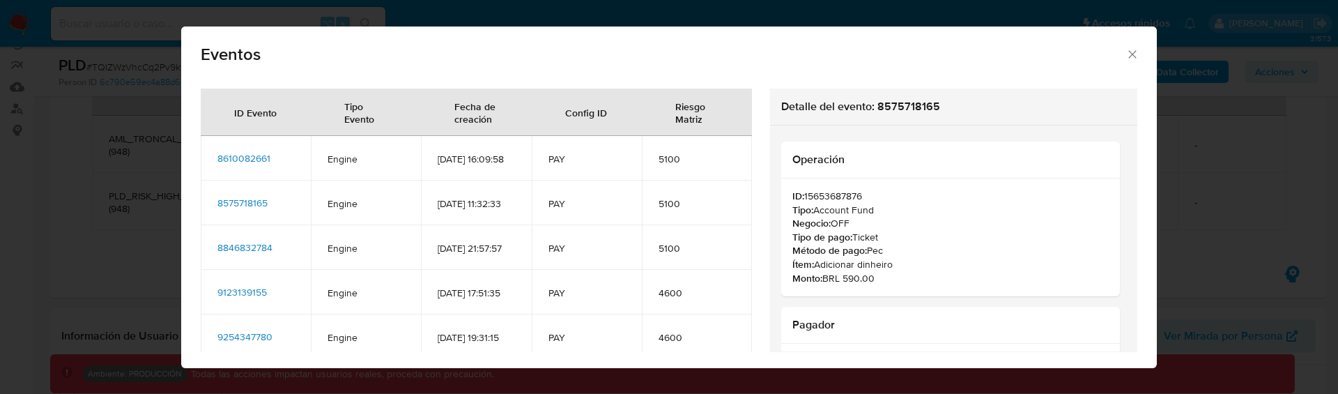
click at [255, 254] on span "8846832784" at bounding box center [244, 247] width 55 height 14
click at [248, 299] on span "9123139155" at bounding box center [241, 292] width 49 height 14
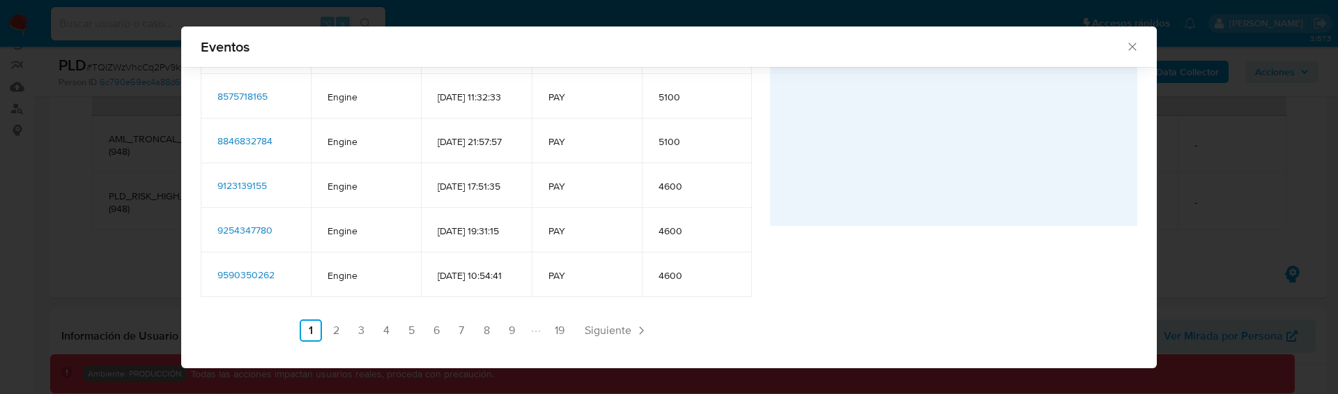
click at [246, 269] on span "9590350262" at bounding box center [245, 275] width 57 height 14
